Goal: Information Seeking & Learning: Stay updated

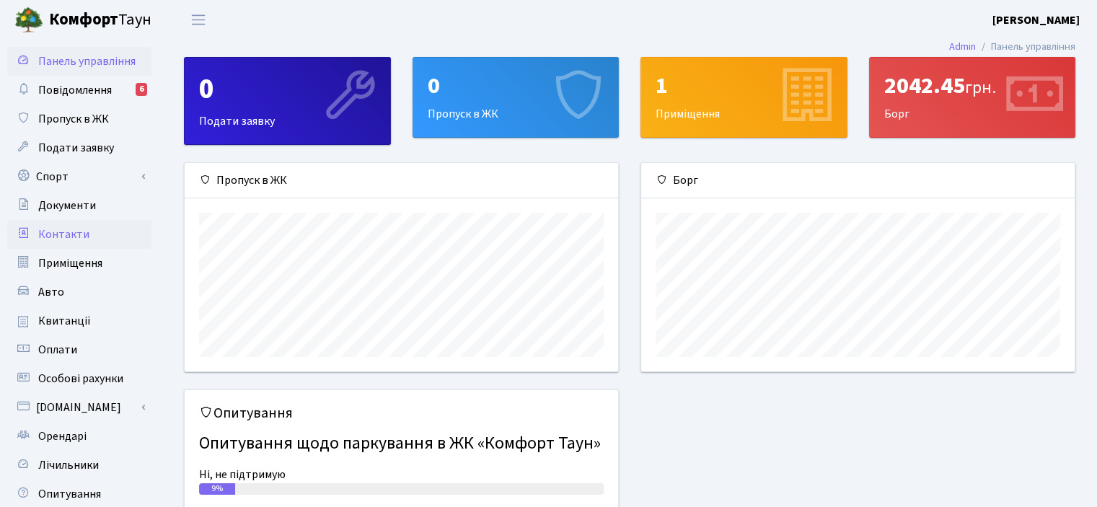
scroll to position [208, 433]
click at [83, 93] on span "Повідомлення" at bounding box center [75, 90] width 74 height 16
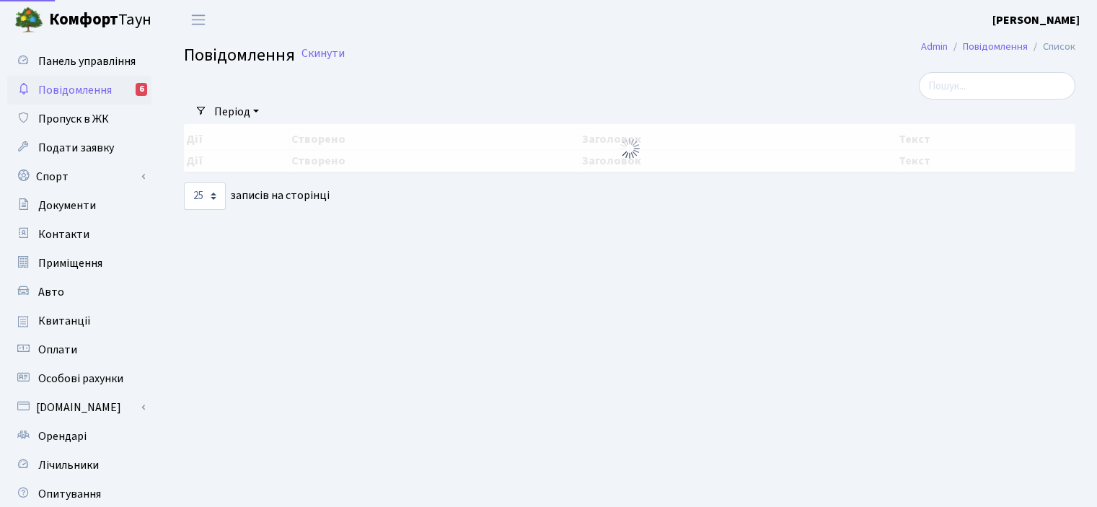
select select "25"
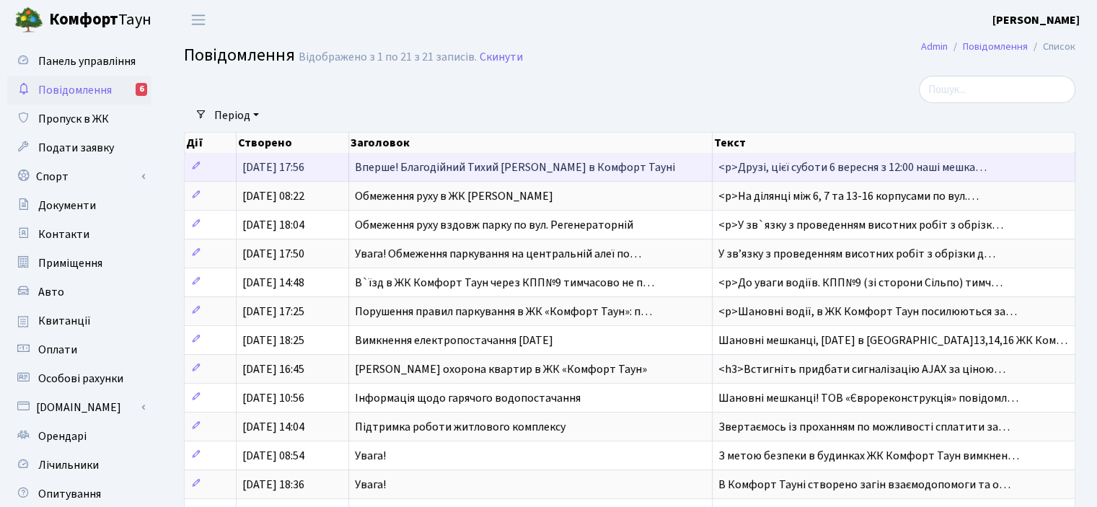
click at [284, 169] on span "03.09.2025, 17:56" at bounding box center [273, 167] width 62 height 16
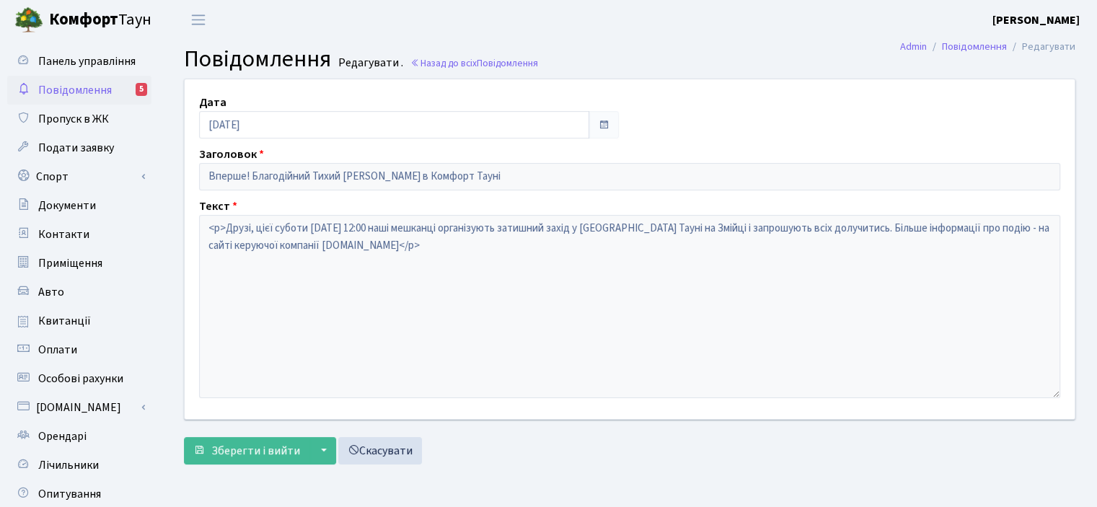
click at [75, 90] on span "Повідомлення" at bounding box center [75, 90] width 74 height 16
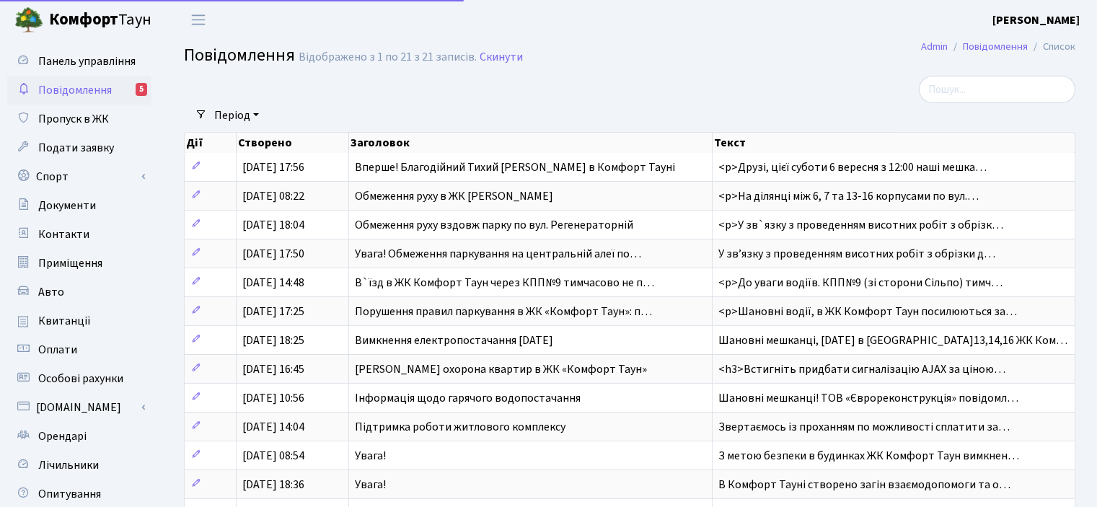
select select "25"
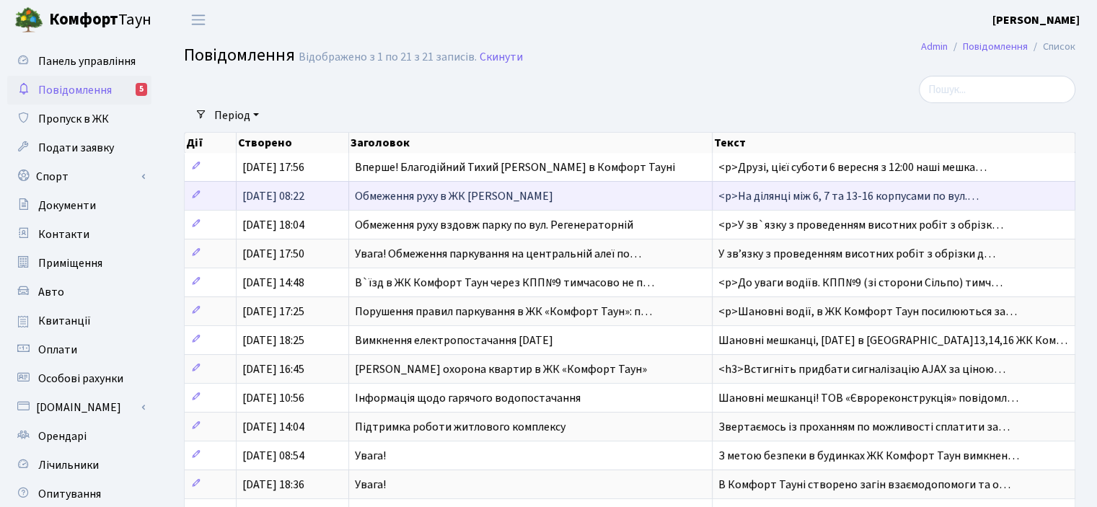
click at [304, 198] on span "[DATE] 08:22" at bounding box center [273, 196] width 62 height 16
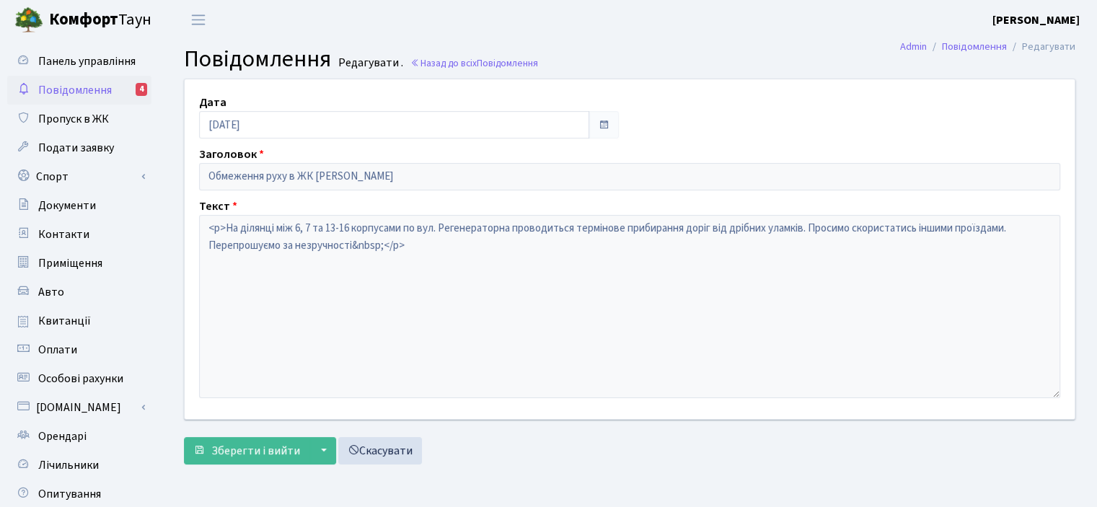
click at [81, 89] on span "Повідомлення" at bounding box center [75, 90] width 74 height 16
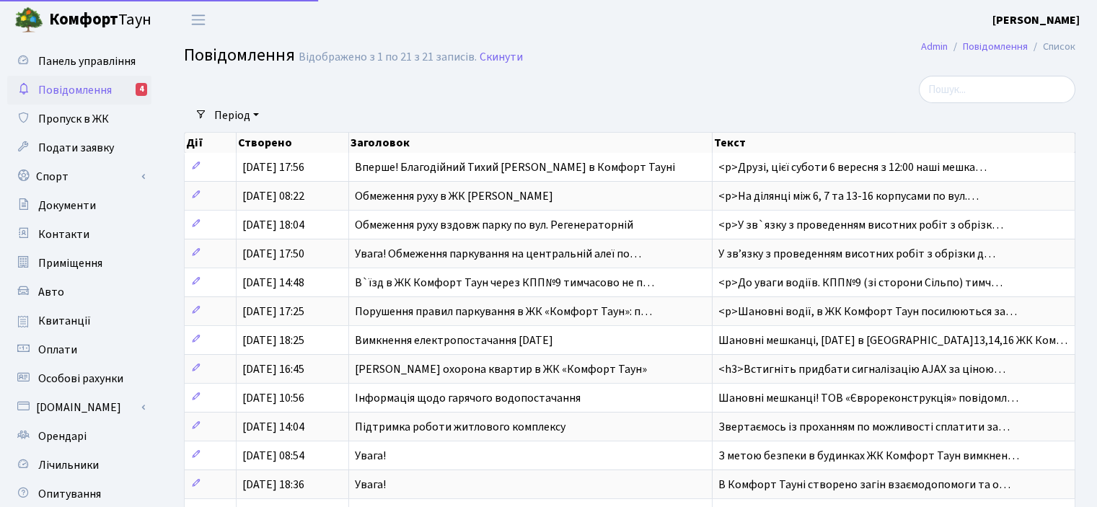
select select "25"
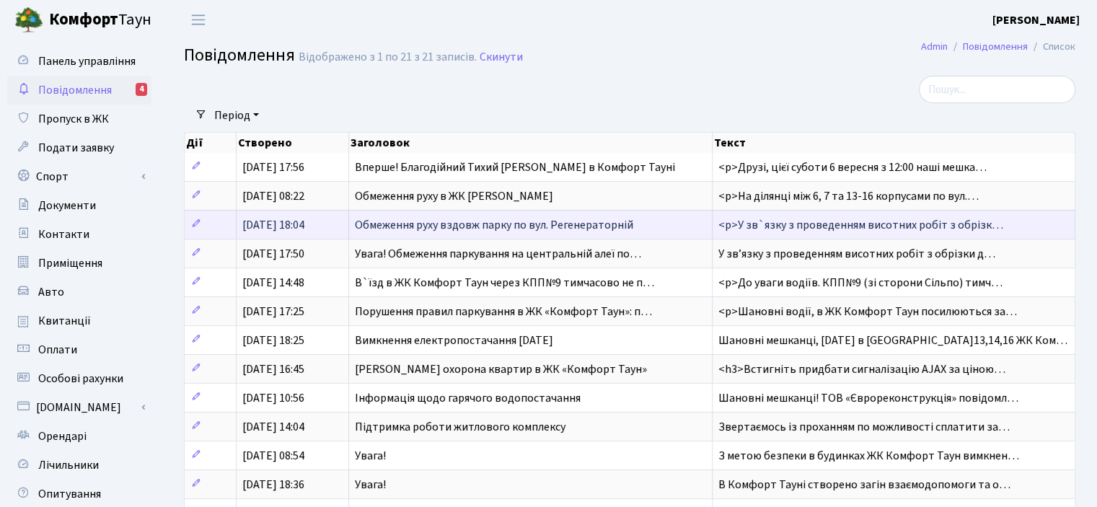
click at [479, 223] on span "Обмеження руху вздовж парку по вул. Регенераторній" at bounding box center [494, 225] width 278 height 16
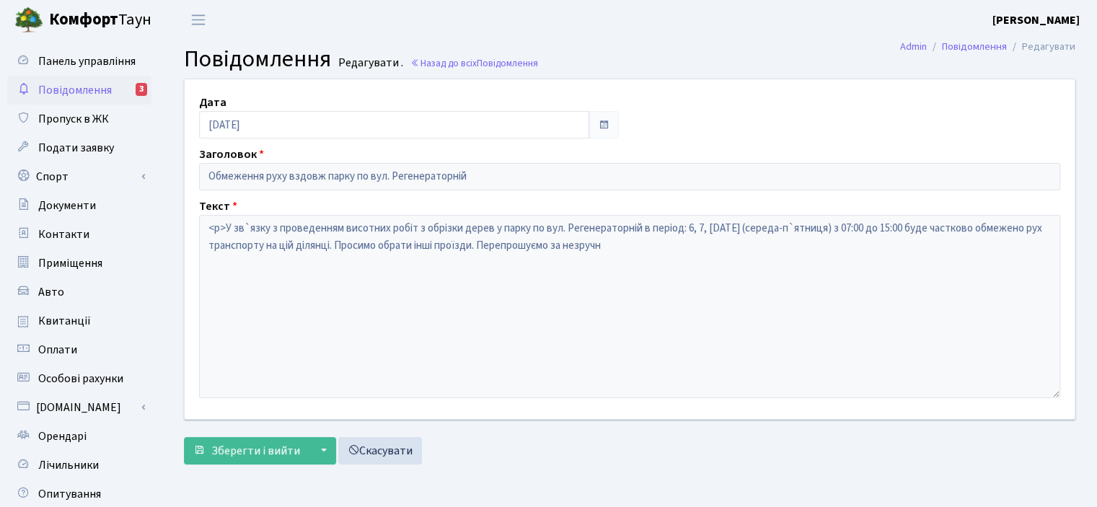
click at [69, 92] on span "Повідомлення" at bounding box center [75, 90] width 74 height 16
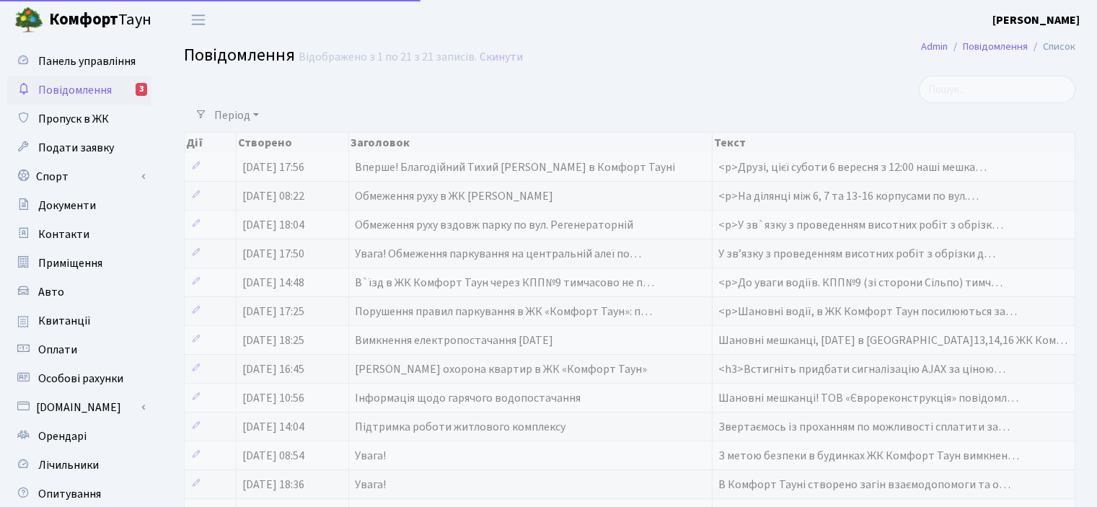
select select "25"
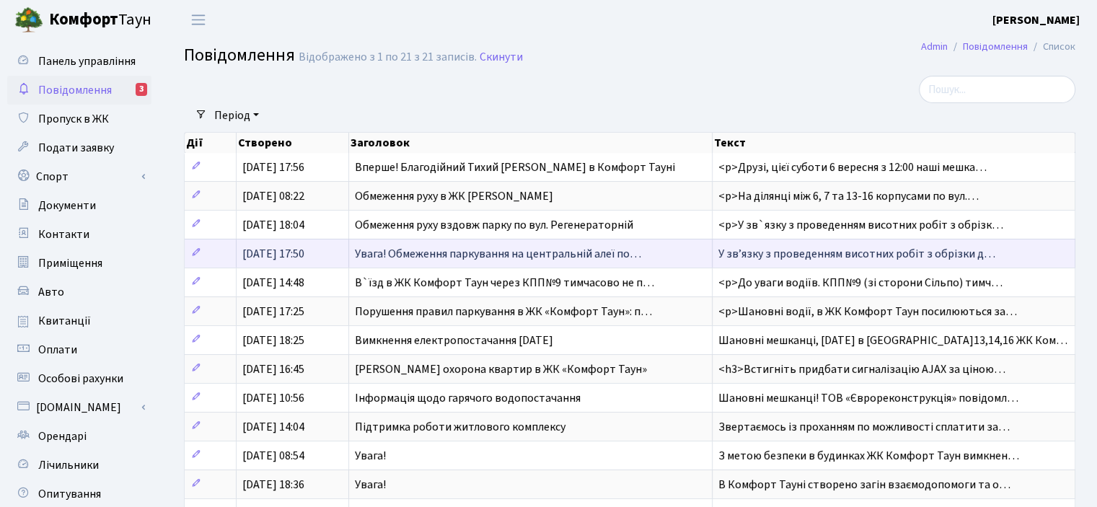
click at [443, 251] on span "Увага! Обмеження паркування на центральній алеї по…" at bounding box center [498, 254] width 286 height 16
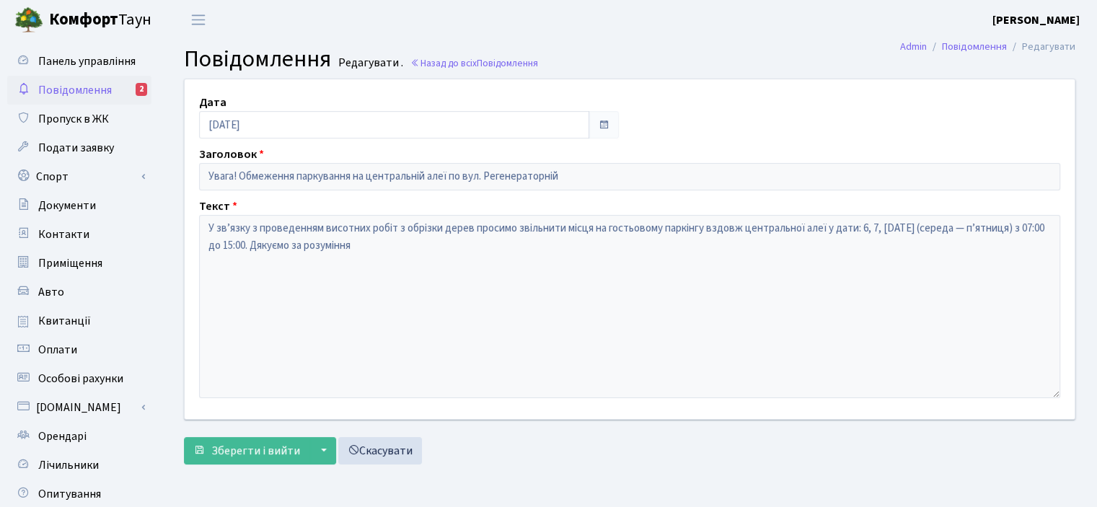
click at [75, 92] on span "Повідомлення" at bounding box center [75, 90] width 74 height 16
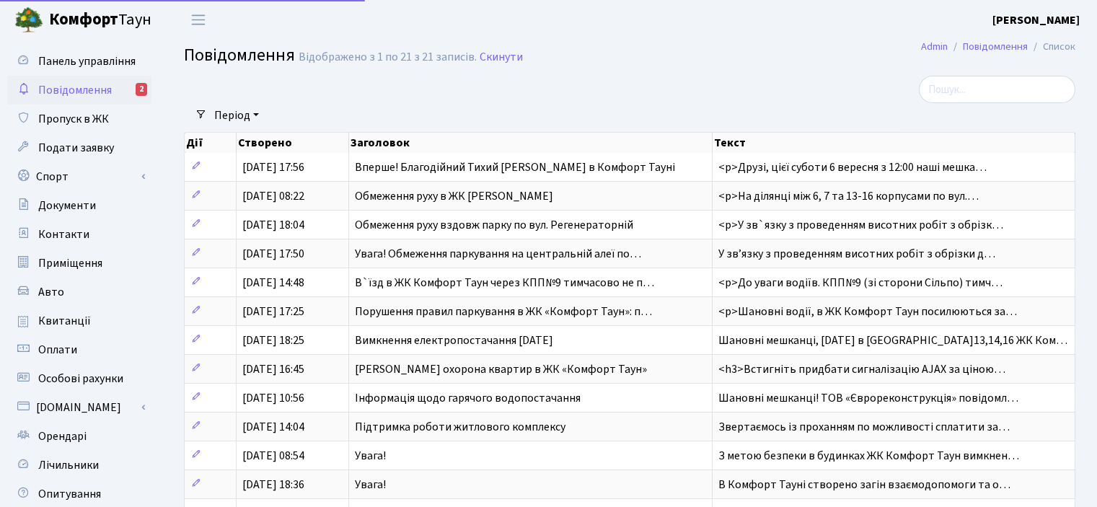
select select "25"
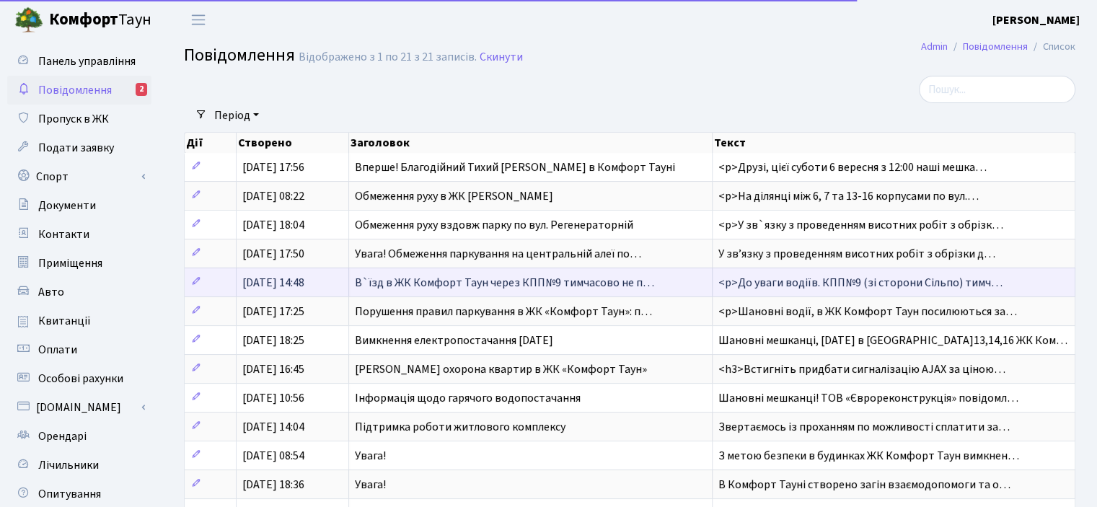
click at [417, 282] on span "В`їзд в ЖК Комфорт Таун через КПП№9 тимчасово не п…" at bounding box center [504, 283] width 299 height 16
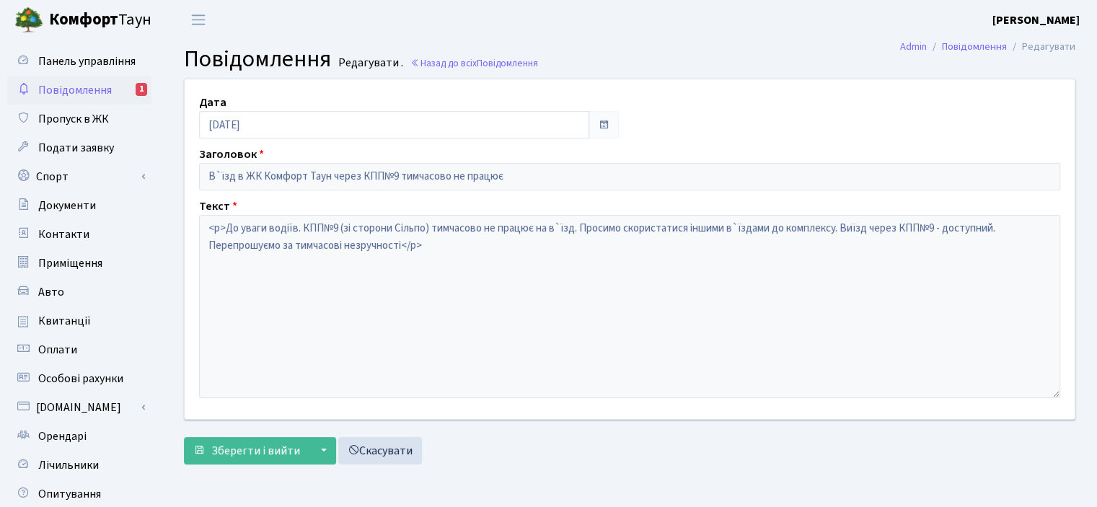
click at [61, 92] on span "Повідомлення" at bounding box center [75, 90] width 74 height 16
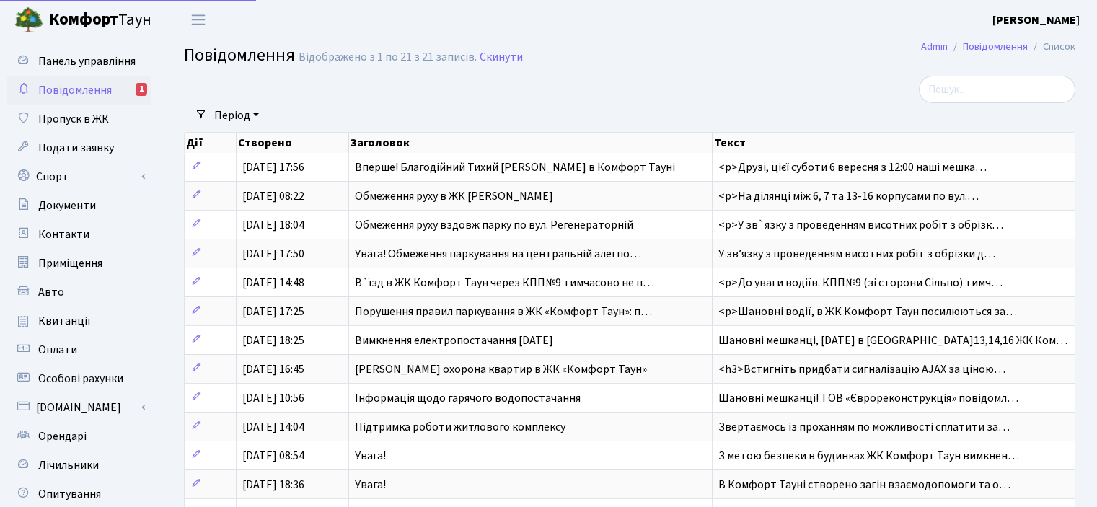
select select "25"
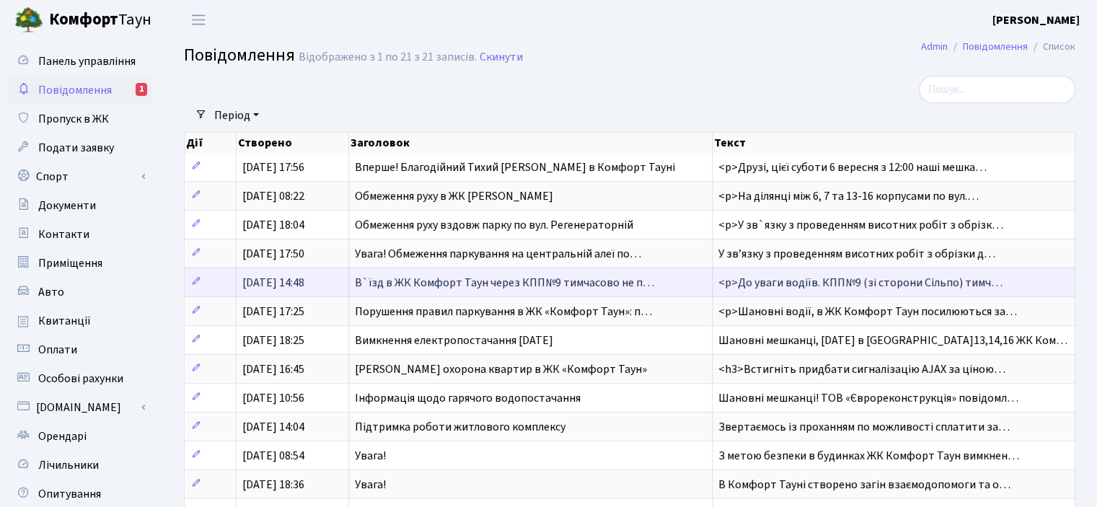
click at [436, 283] on span "В`їзд в ЖК Комфорт Таун через КПП№9 тимчасово не п…" at bounding box center [504, 283] width 299 height 16
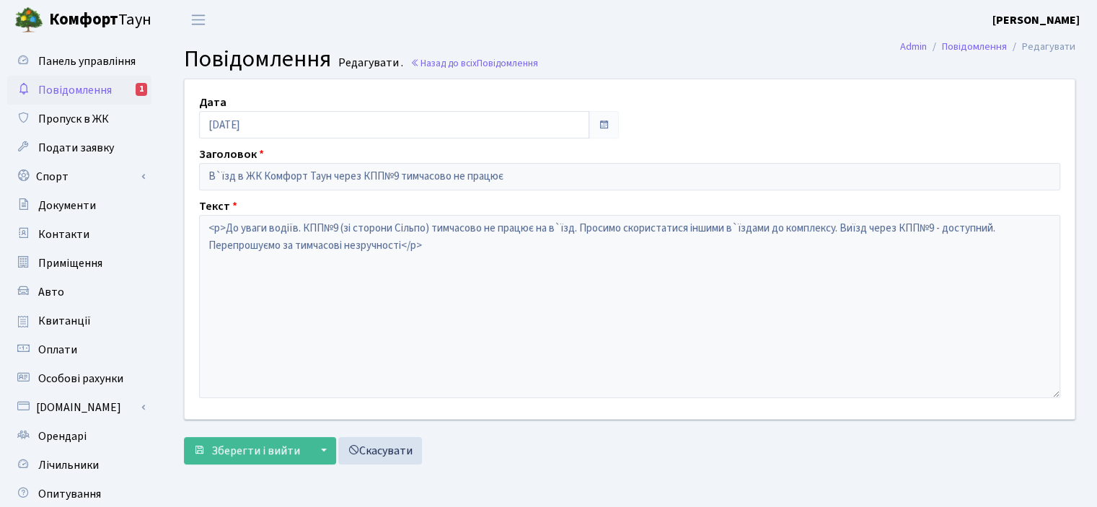
click at [68, 89] on span "Повідомлення" at bounding box center [75, 90] width 74 height 16
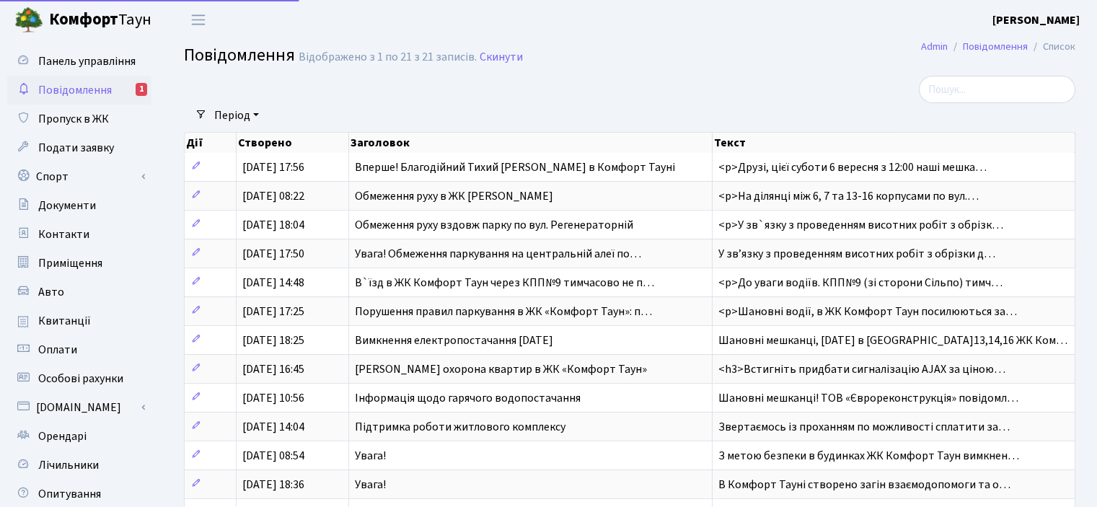
select select "25"
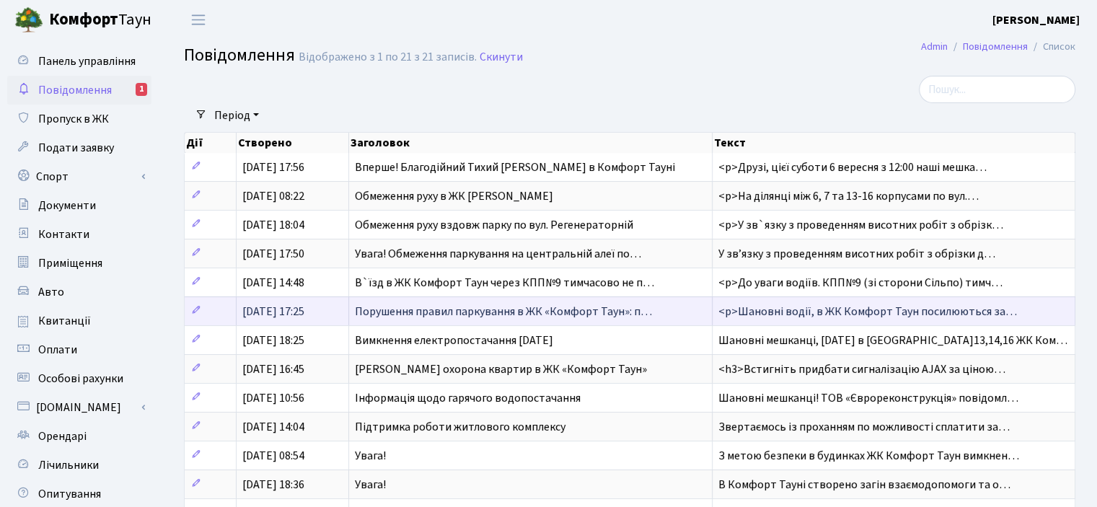
click at [430, 311] on span "Порушення правил паркування в ЖК «Комфорт Таун»: п…" at bounding box center [503, 312] width 297 height 16
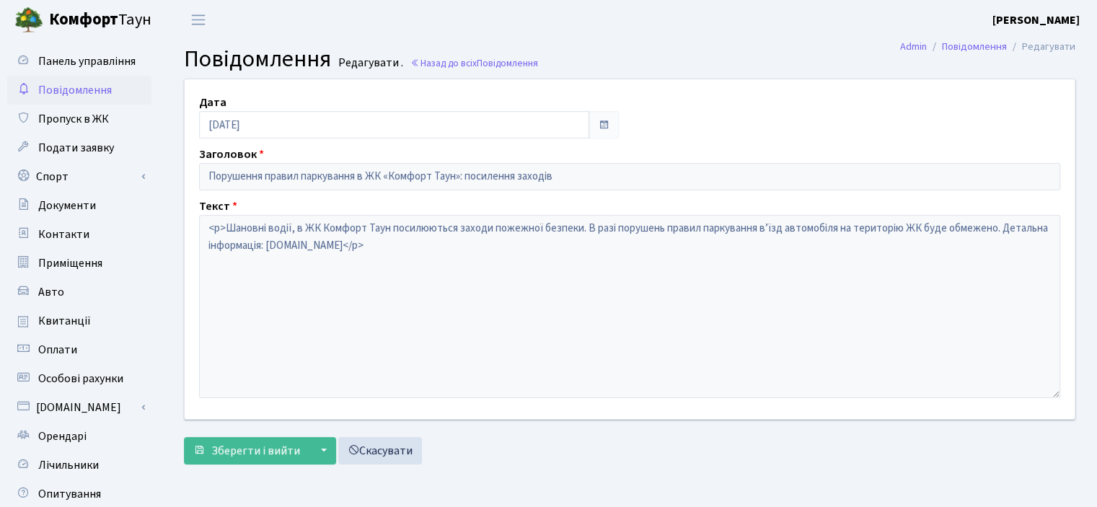
click at [86, 92] on span "Повідомлення" at bounding box center [75, 90] width 74 height 16
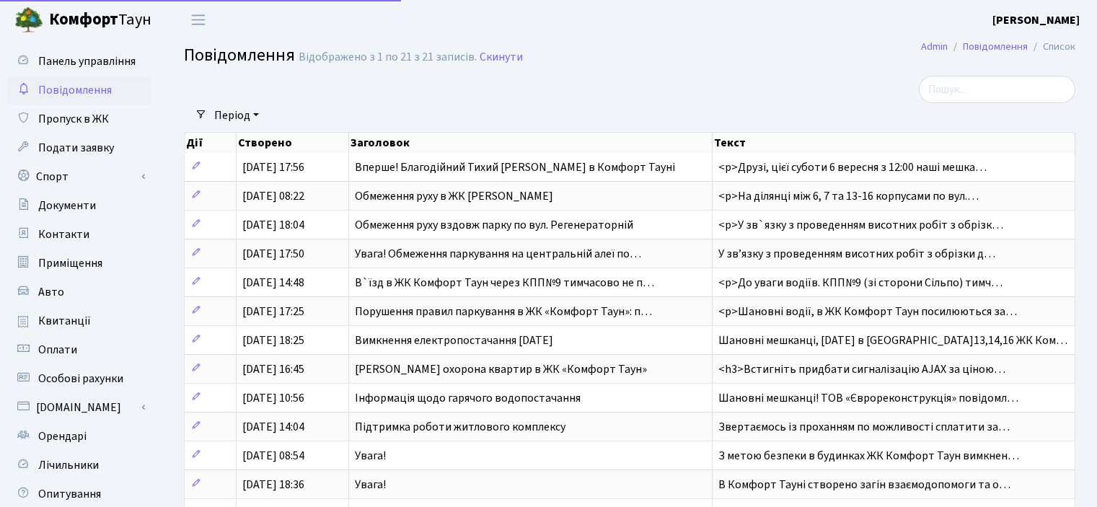
select select "25"
click at [74, 61] on span "Панель управління" at bounding box center [86, 61] width 97 height 16
